Goal: Task Accomplishment & Management: Manage account settings

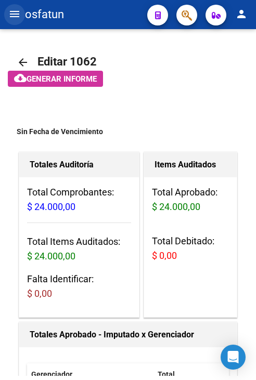
click at [19, 9] on mat-icon "menu" at bounding box center [14, 14] width 12 height 12
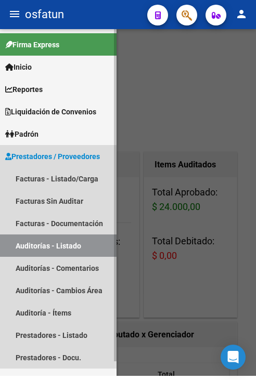
click at [44, 235] on link "Auditorías - Listado" at bounding box center [58, 246] width 116 height 22
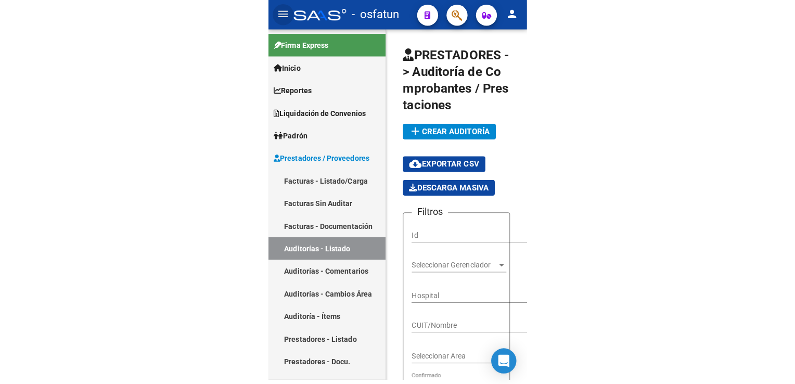
scroll to position [11, 0]
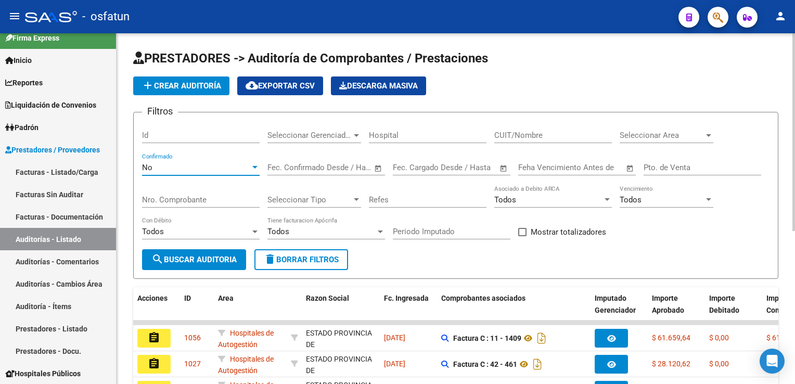
click at [245, 171] on div "No" at bounding box center [196, 167] width 108 height 9
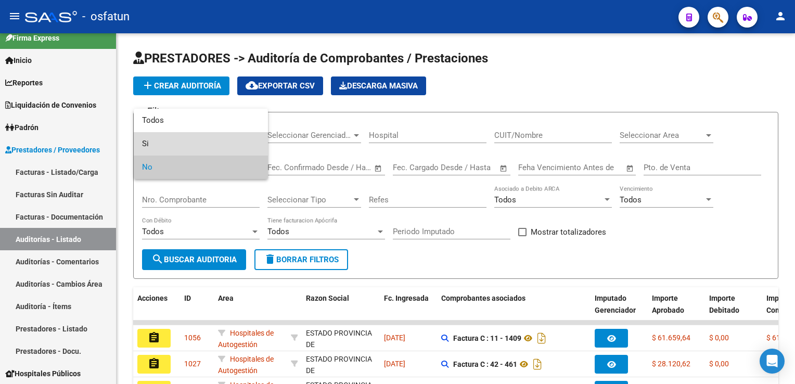
click at [233, 142] on span "Si" at bounding box center [201, 143] width 118 height 23
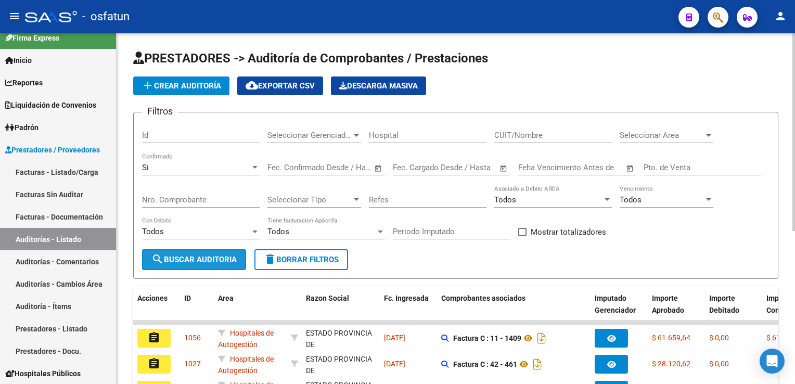
click at [228, 265] on button "search Buscar Auditoria" at bounding box center [194, 259] width 104 height 21
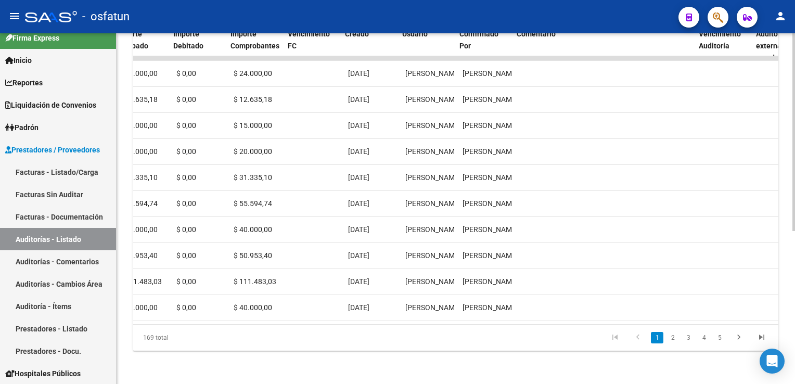
scroll to position [0, 536]
click at [255, 336] on link "2" at bounding box center [672, 337] width 12 height 11
click at [255, 342] on link "3" at bounding box center [688, 337] width 12 height 11
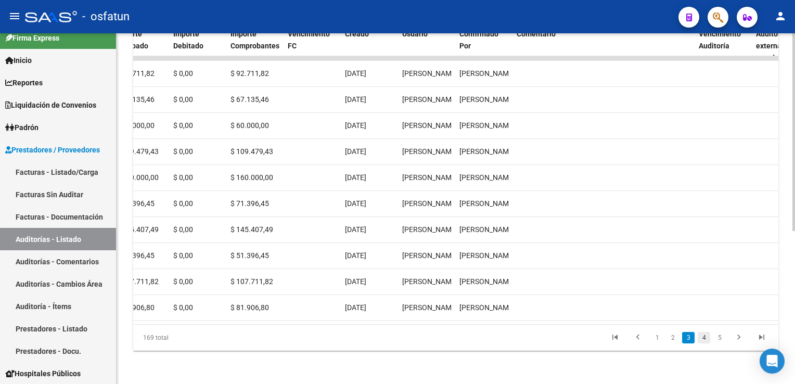
click at [255, 340] on link "4" at bounding box center [703, 337] width 12 height 11
click at [255, 340] on link "5" at bounding box center [703, 337] width 12 height 11
click at [255, 340] on link "3" at bounding box center [657, 337] width 12 height 11
click at [255, 340] on link "1" at bounding box center [657, 337] width 12 height 11
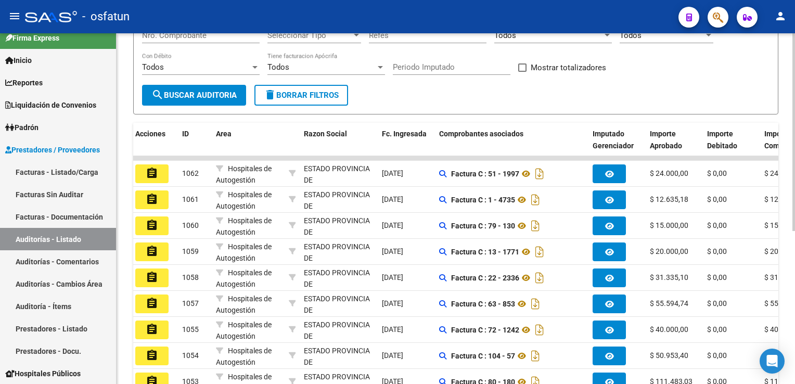
scroll to position [0, 0]
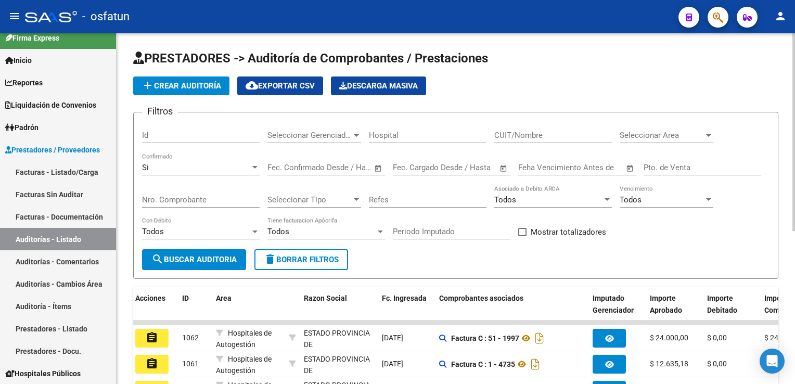
click at [214, 167] on div "Si" at bounding box center [196, 167] width 108 height 9
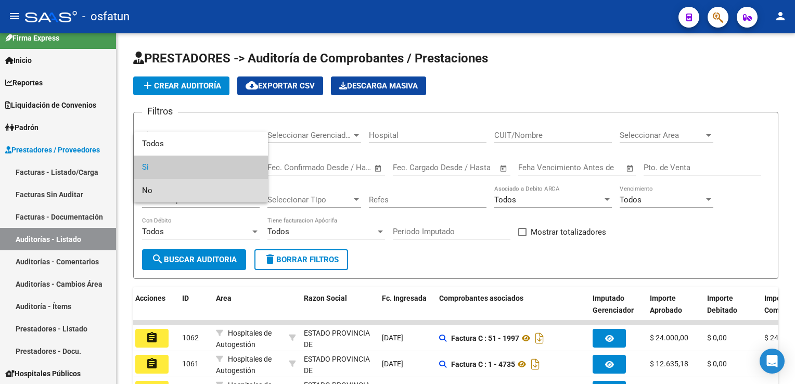
click at [214, 186] on span "No" at bounding box center [201, 190] width 118 height 23
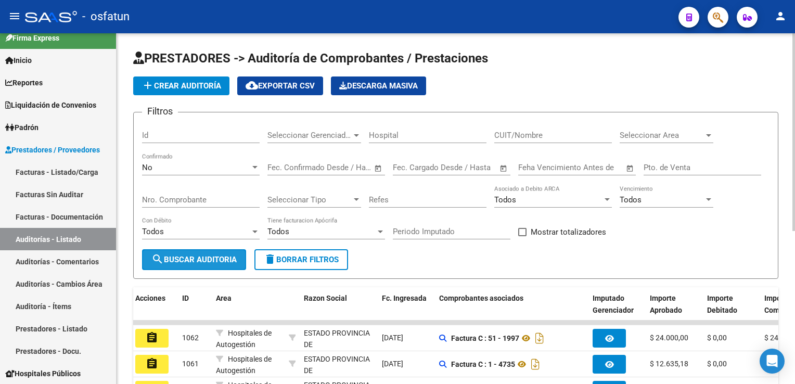
click at [229, 264] on button "search Buscar Auditoria" at bounding box center [194, 259] width 104 height 21
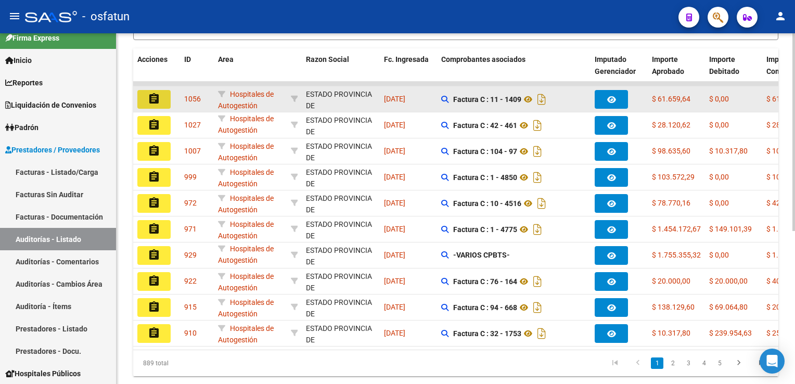
click at [154, 93] on mat-icon "assignment" at bounding box center [154, 99] width 12 height 12
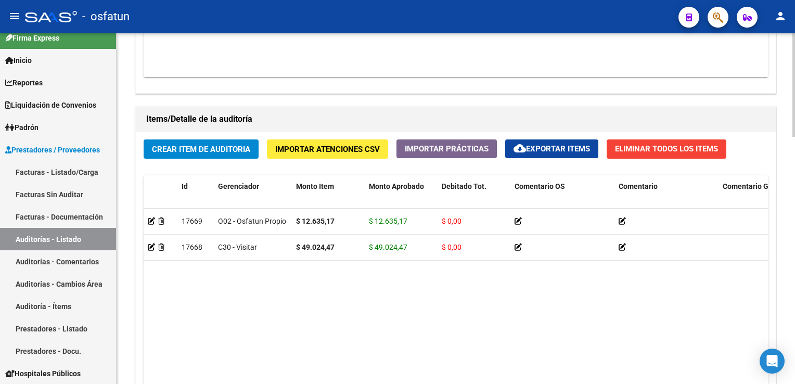
scroll to position [835, 0]
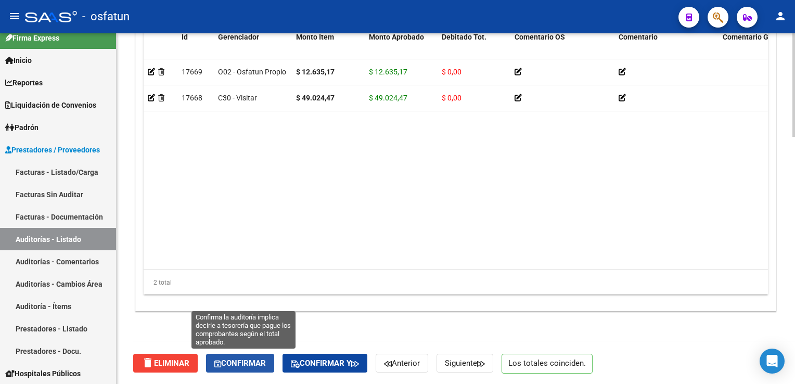
click at [255, 366] on span "Confirmar" at bounding box center [239, 362] width 51 height 9
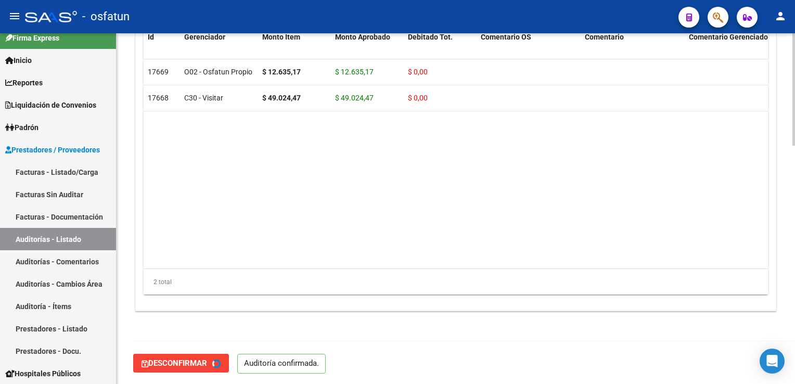
type input "202510"
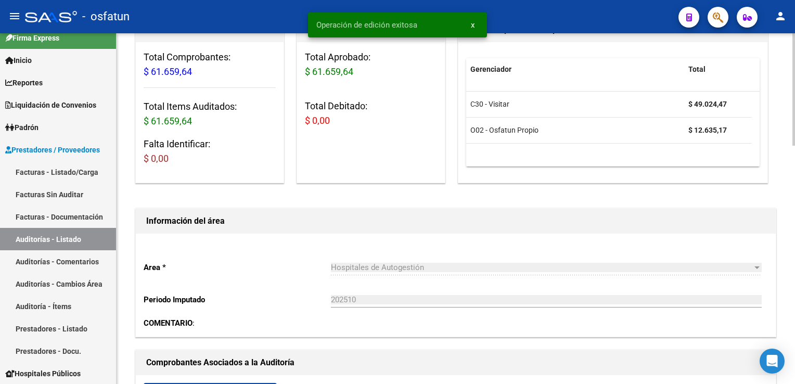
scroll to position [0, 0]
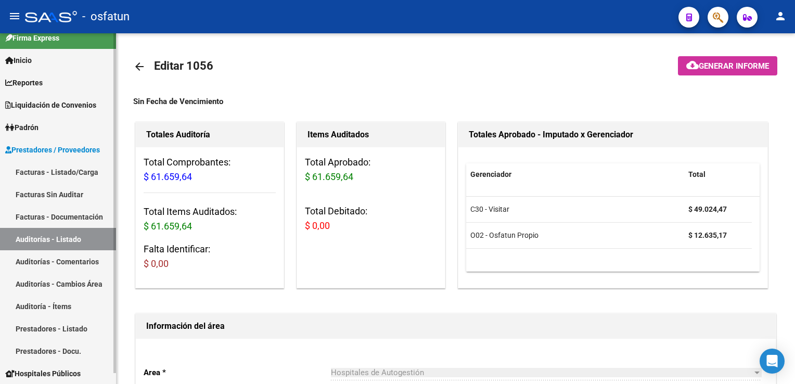
click at [87, 243] on link "Auditorías - Listado" at bounding box center [58, 239] width 116 height 22
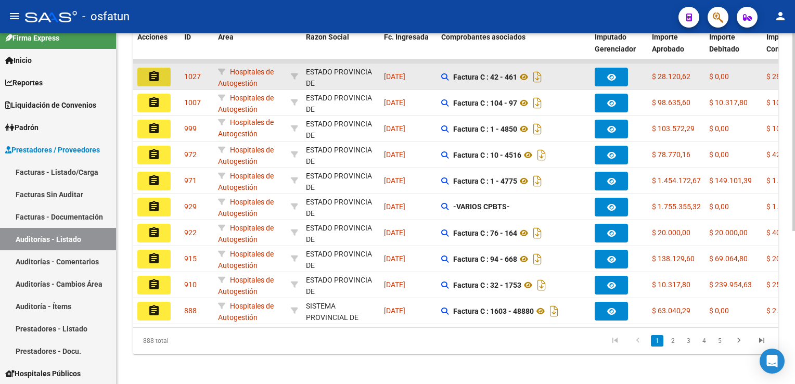
click at [161, 78] on button "assignment" at bounding box center [153, 77] width 33 height 19
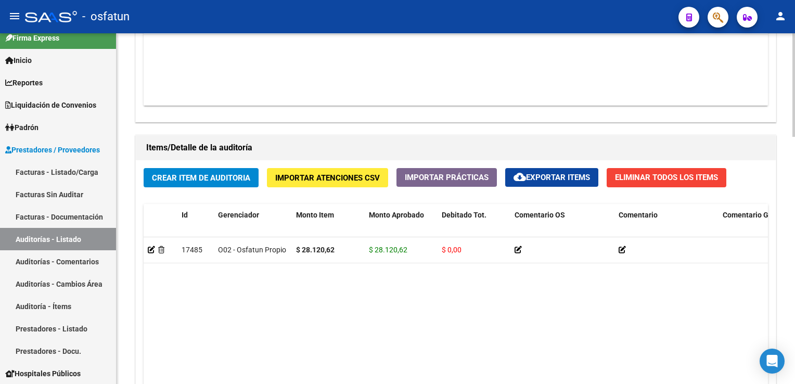
scroll to position [835, 0]
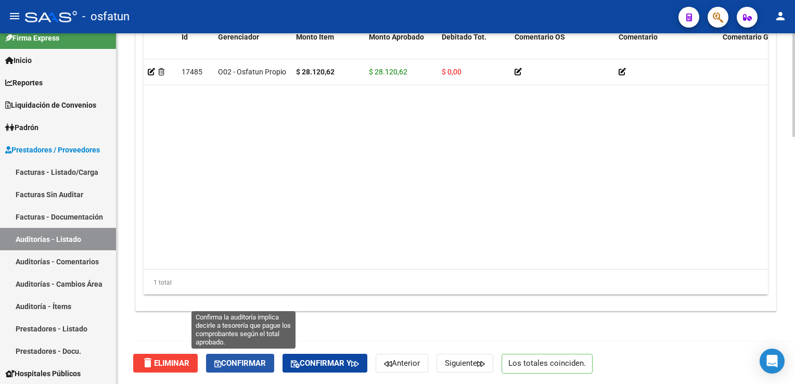
click at [255, 362] on span "Confirmar" at bounding box center [239, 362] width 51 height 9
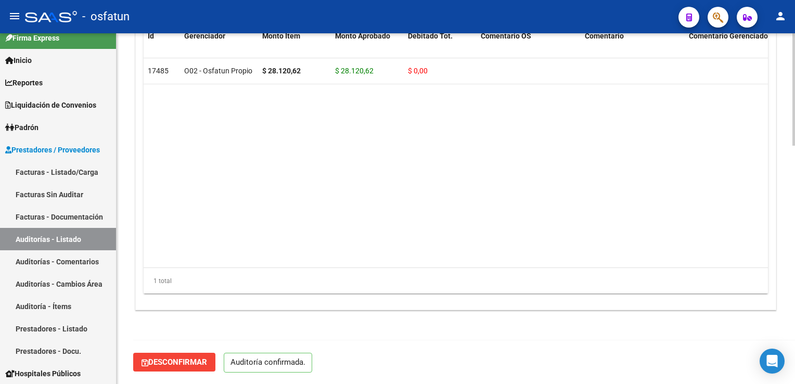
scroll to position [743, 0]
type input "202510"
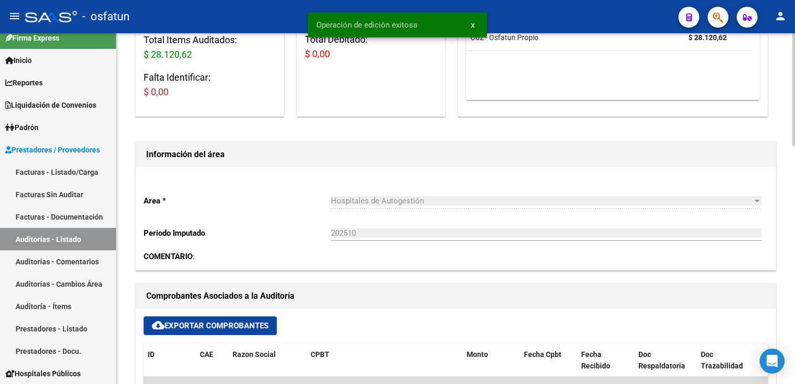
scroll to position [0, 0]
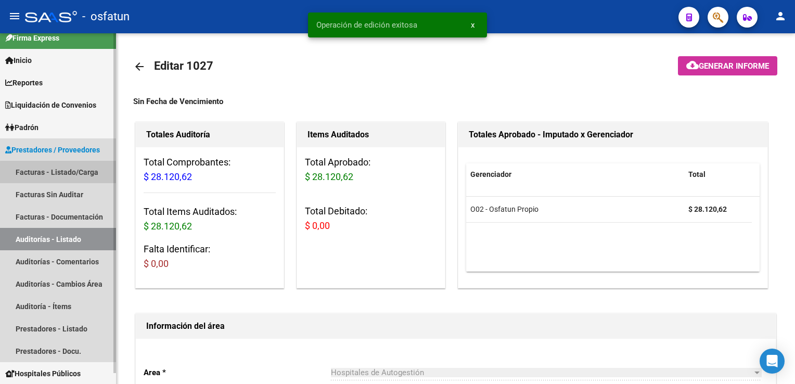
click at [76, 179] on link "Facturas - Listado/Carga" at bounding box center [58, 172] width 116 height 22
